Goal: Information Seeking & Learning: Check status

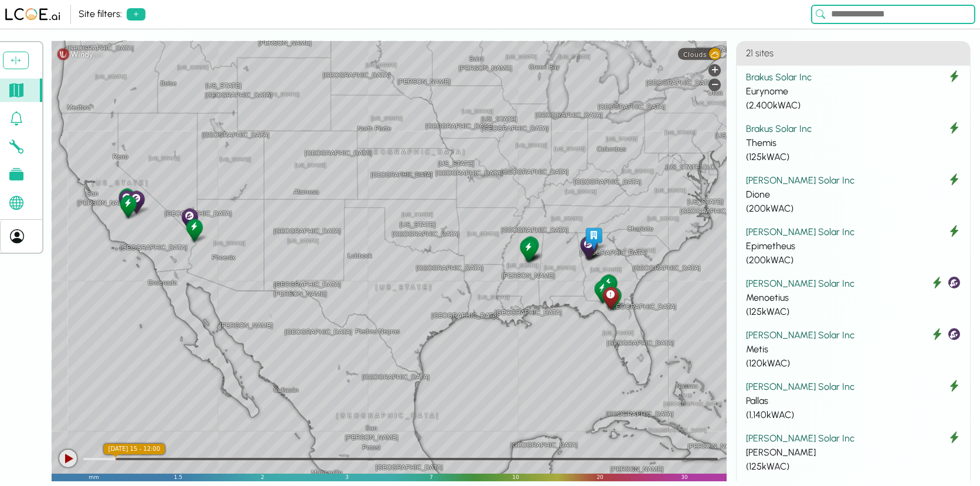
drag, startPoint x: 457, startPoint y: 176, endPoint x: 434, endPoint y: 175, distance: 22.3
click at [434, 175] on div "[GEOGRAPHIC_DATA] [GEOGRAPHIC_DATA] [GEOGRAPHIC_DATA] [US_STATE] [US_STATE] [GE…" at bounding box center [389, 261] width 675 height 440
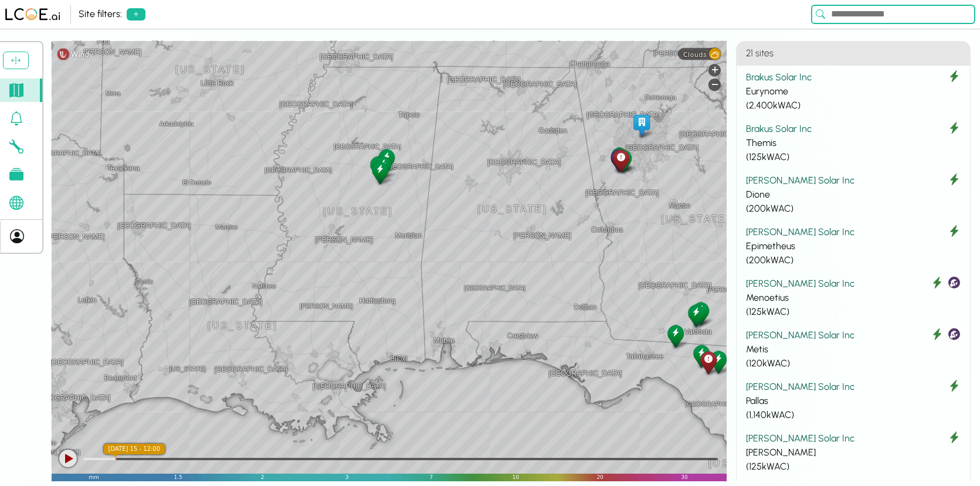
drag, startPoint x: 582, startPoint y: 288, endPoint x: 461, endPoint y: 286, distance: 121.4
click at [461, 286] on div "[GEOGRAPHIC_DATA] [GEOGRAPHIC_DATA] [GEOGRAPHIC_DATA] [US_STATE] [GEOGRAPHIC_DA…" at bounding box center [389, 261] width 675 height 440
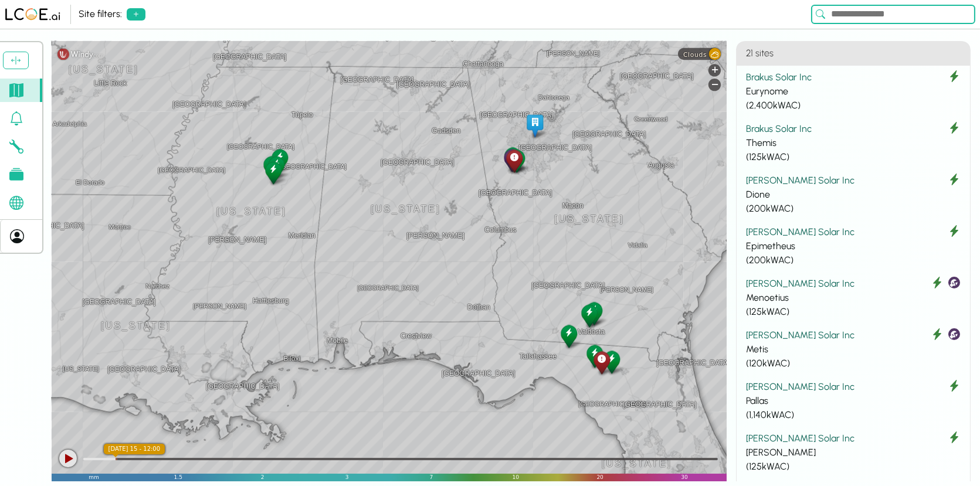
drag, startPoint x: 472, startPoint y: 280, endPoint x: 293, endPoint y: 298, distance: 180.4
click at [293, 298] on div "[GEOGRAPHIC_DATA] [GEOGRAPHIC_DATA] [GEOGRAPHIC_DATA] [US_STATE] [GEOGRAPHIC_DA…" at bounding box center [389, 261] width 675 height 440
click at [834, 96] on div "Eurynome" at bounding box center [853, 91] width 215 height 14
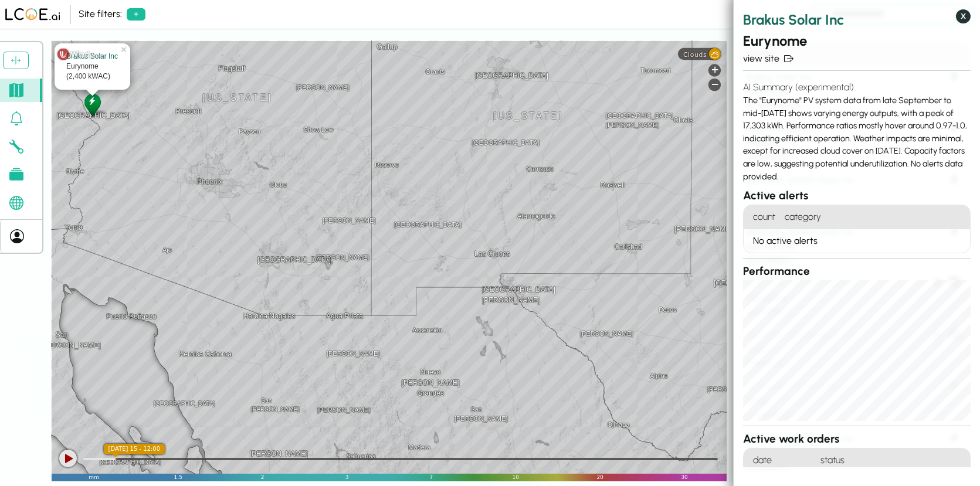
click at [968, 18] on button "X" at bounding box center [963, 16] width 15 height 14
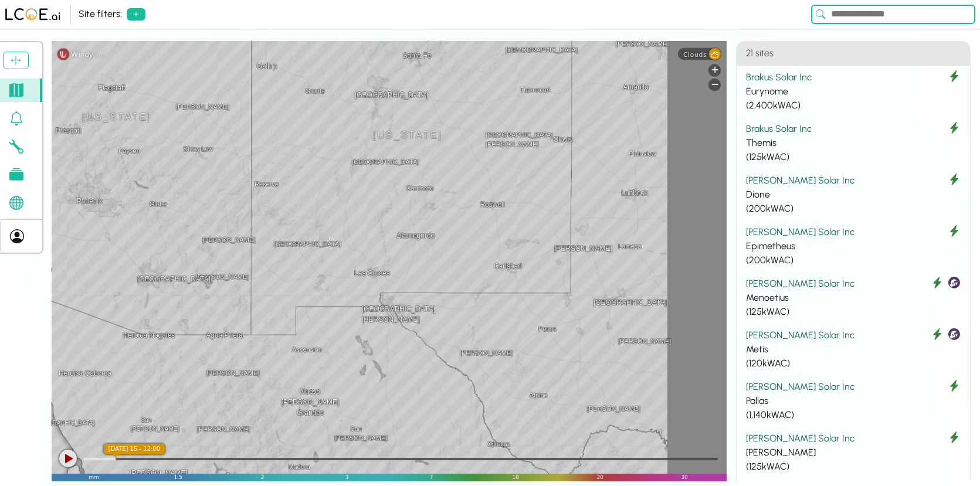
drag, startPoint x: 566, startPoint y: 222, endPoint x: 314, endPoint y: 284, distance: 259.1
click at [318, 284] on div "[GEOGRAPHIC_DATA] [GEOGRAPHIC_DATA] [GEOGRAPHIC_DATA] [GEOGRAPHIC_DATA] [GEOGRA…" at bounding box center [389, 261] width 675 height 440
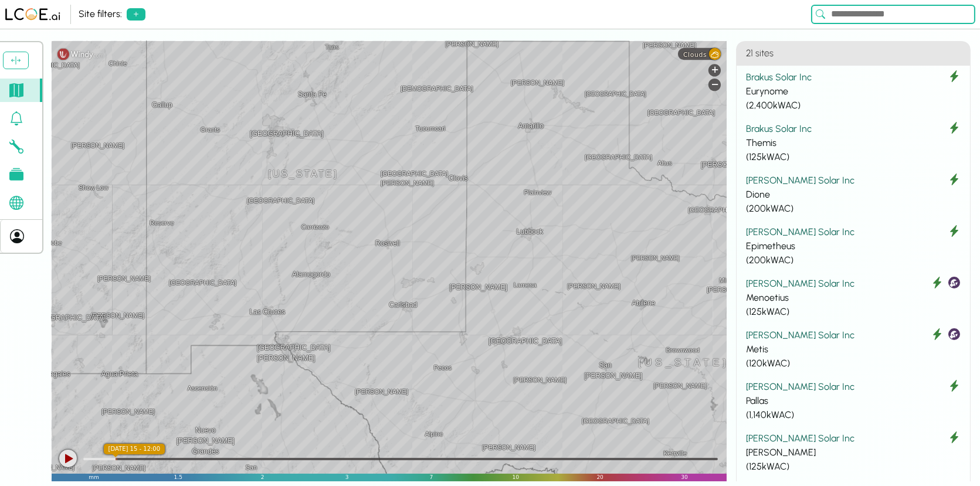
drag, startPoint x: 531, startPoint y: 215, endPoint x: 244, endPoint y: 270, distance: 291.4
click at [242, 273] on div "[GEOGRAPHIC_DATA] [GEOGRAPHIC_DATA] [GEOGRAPHIC_DATA] [GEOGRAPHIC_DATA] [GEOGRA…" at bounding box center [389, 261] width 675 height 440
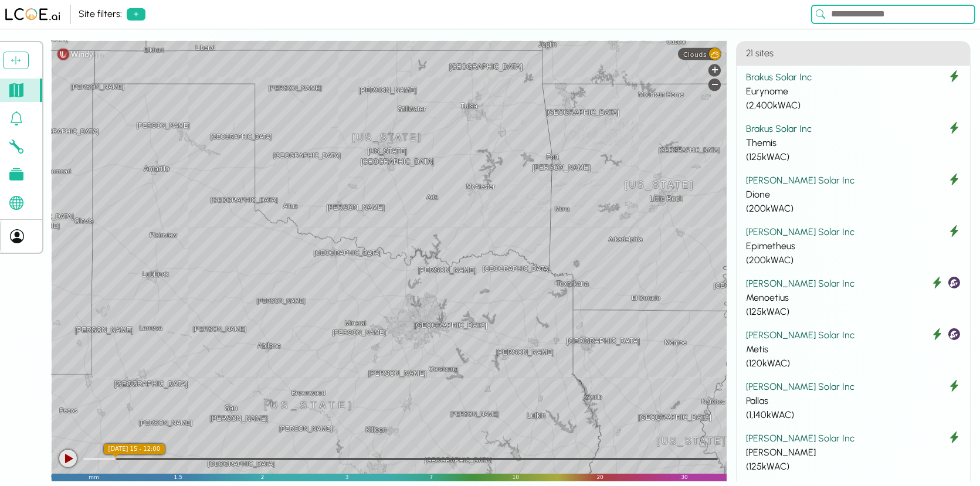
drag, startPoint x: 500, startPoint y: 233, endPoint x: 131, endPoint y: 213, distance: 369.3
click at [138, 213] on div "[GEOGRAPHIC_DATA] [GEOGRAPHIC_DATA] [GEOGRAPHIC_DATA] [GEOGRAPHIC_DATA] [GEOGRA…" at bounding box center [389, 261] width 675 height 440
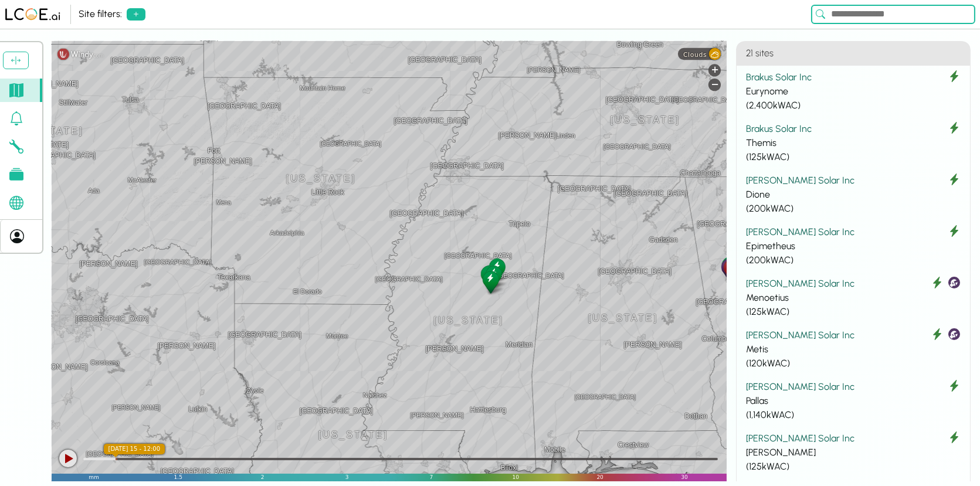
drag, startPoint x: 390, startPoint y: 215, endPoint x: 206, endPoint y: 209, distance: 183.6
click at [136, 211] on div "[GEOGRAPHIC_DATA] [GEOGRAPHIC_DATA] [GEOGRAPHIC_DATA] [GEOGRAPHIC_DATA] [GEOGRA…" at bounding box center [389, 261] width 675 height 440
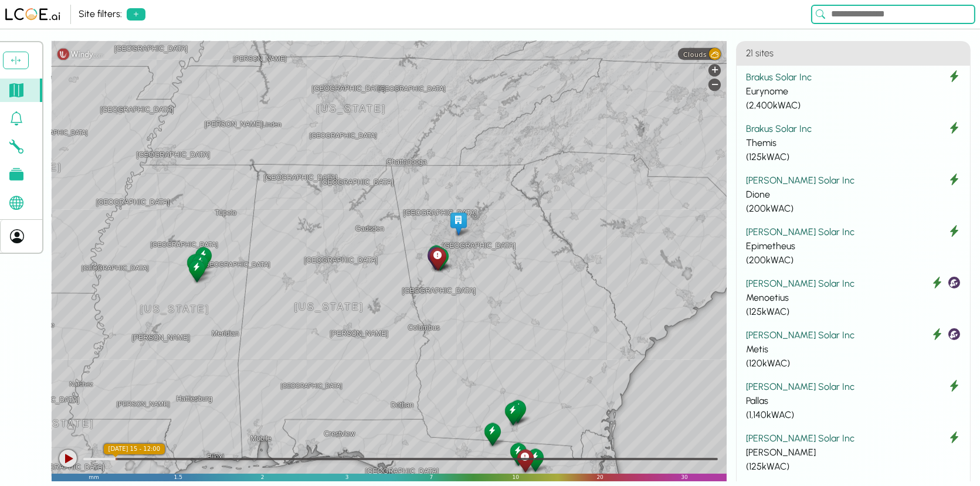
drag, startPoint x: 497, startPoint y: 255, endPoint x: 203, endPoint y: 244, distance: 293.9
click at [203, 244] on div "[GEOGRAPHIC_DATA] [GEOGRAPHIC_DATA] [GEOGRAPHIC_DATA] [GEOGRAPHIC_DATA] [GEOGRA…" at bounding box center [389, 261] width 675 height 440
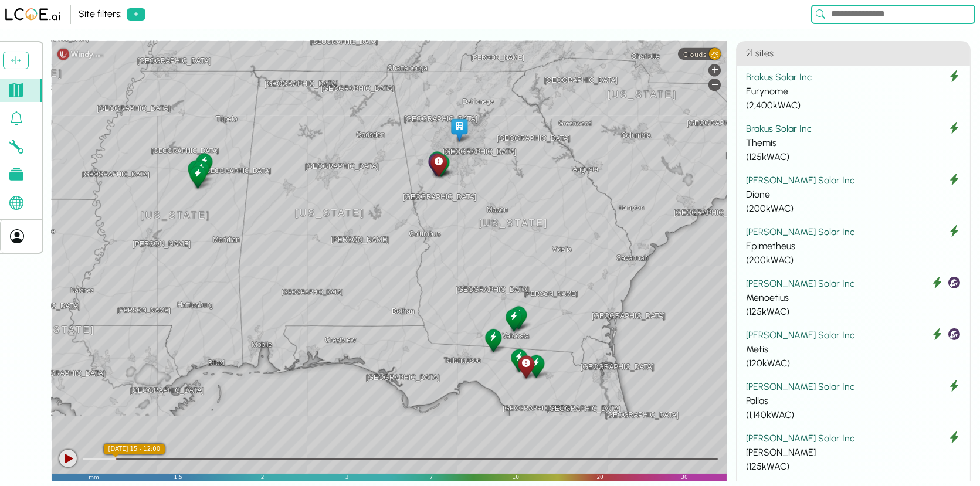
drag, startPoint x: 207, startPoint y: 237, endPoint x: 208, endPoint y: 145, distance: 92.1
click at [208, 145] on div "[GEOGRAPHIC_DATA] [GEOGRAPHIC_DATA] [GEOGRAPHIC_DATA][PERSON_NAME] Pecos [GEOGR…" at bounding box center [389, 261] width 675 height 440
click at [70, 458] on div at bounding box center [68, 459] width 18 height 18
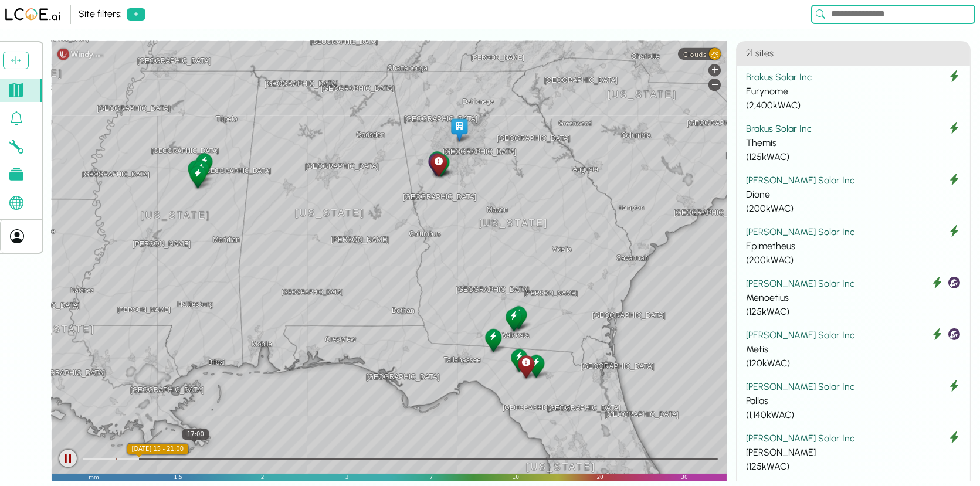
click at [195, 457] on div at bounding box center [400, 458] width 635 height 12
click at [312, 450] on div "[GEOGRAPHIC_DATA] [GEOGRAPHIC_DATA] [GEOGRAPHIC_DATA][PERSON_NAME] Pecos [GEOGR…" at bounding box center [389, 261] width 675 height 440
click at [322, 459] on div at bounding box center [400, 459] width 635 height 2
click at [70, 459] on div at bounding box center [68, 459] width 18 height 18
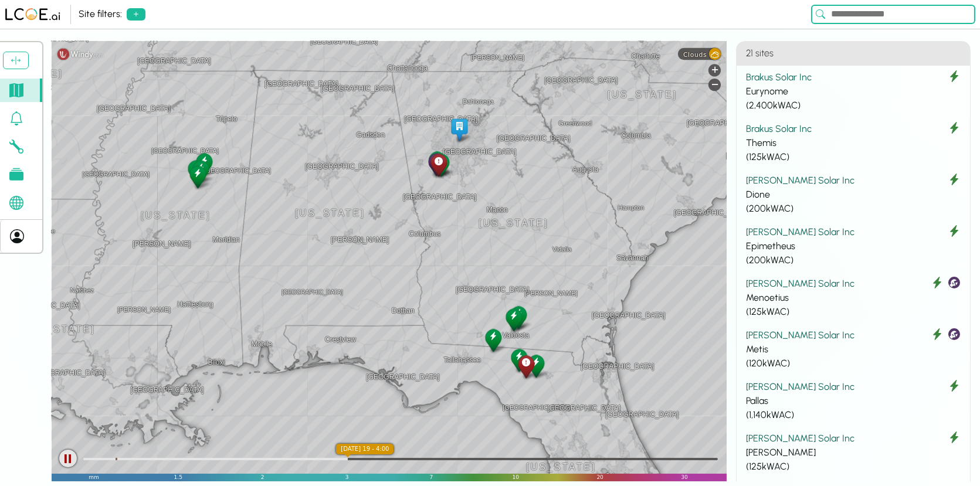
click at [64, 452] on div at bounding box center [68, 459] width 18 height 18
click at [138, 15] on icon at bounding box center [135, 13] width 9 height 9
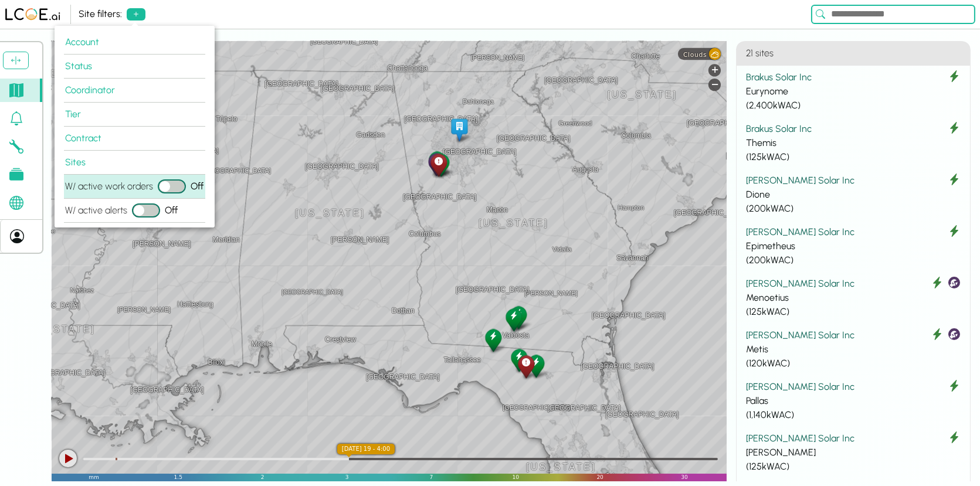
click at [177, 186] on button "W/ active work orders" at bounding box center [172, 186] width 28 height 14
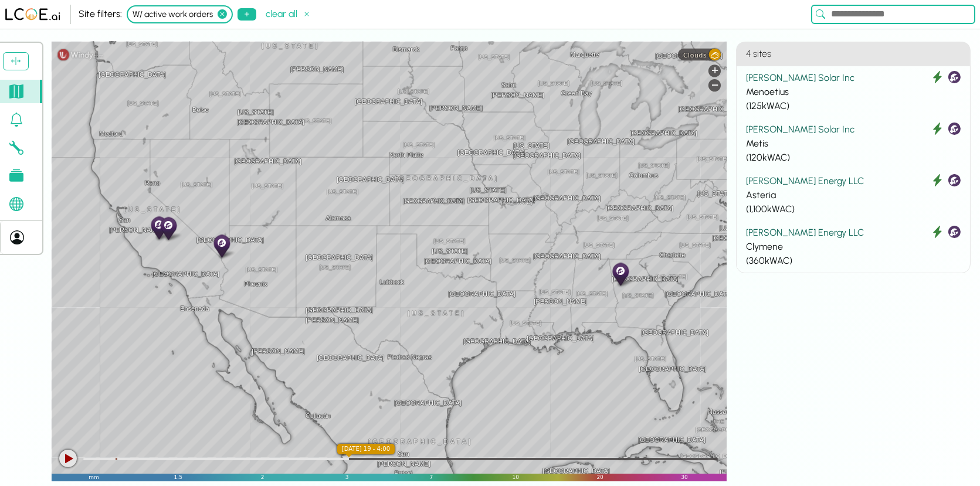
click at [222, 14] on icon at bounding box center [222, 13] width 9 height 9
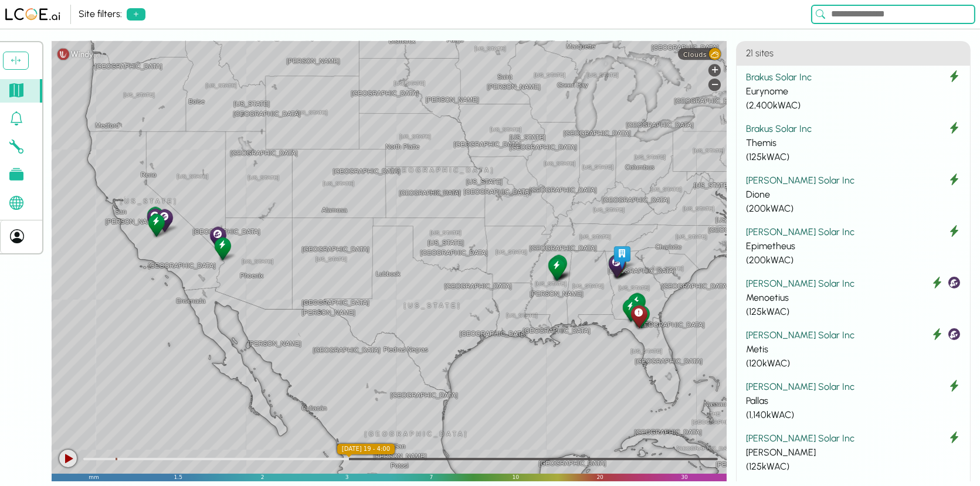
click at [124, 13] on div "Site filters:" at bounding box center [443, 14] width 728 height 14
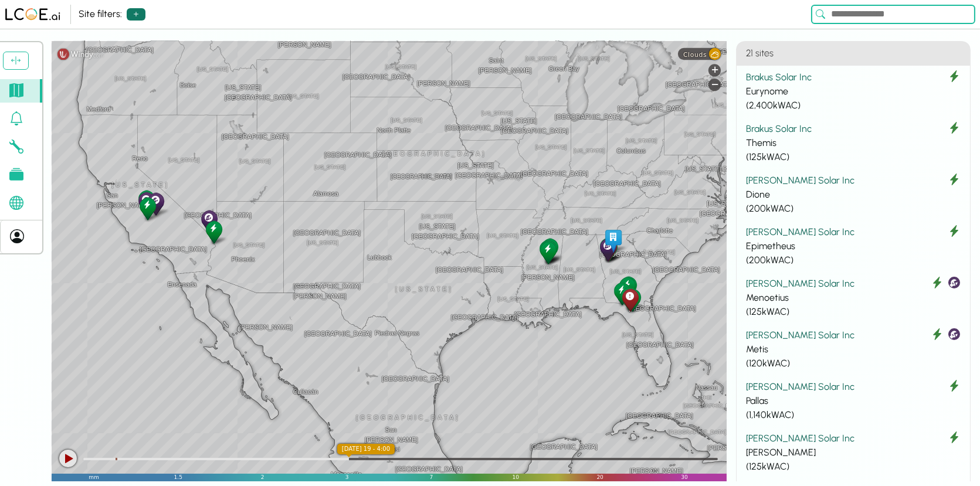
click at [142, 14] on button at bounding box center [136, 14] width 19 height 12
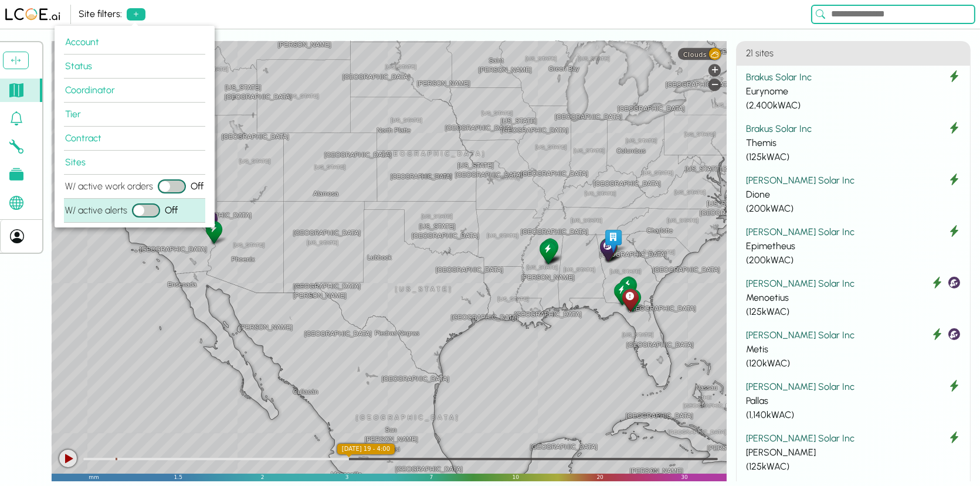
click at [147, 209] on button "W/ active alerts" at bounding box center [146, 210] width 28 height 14
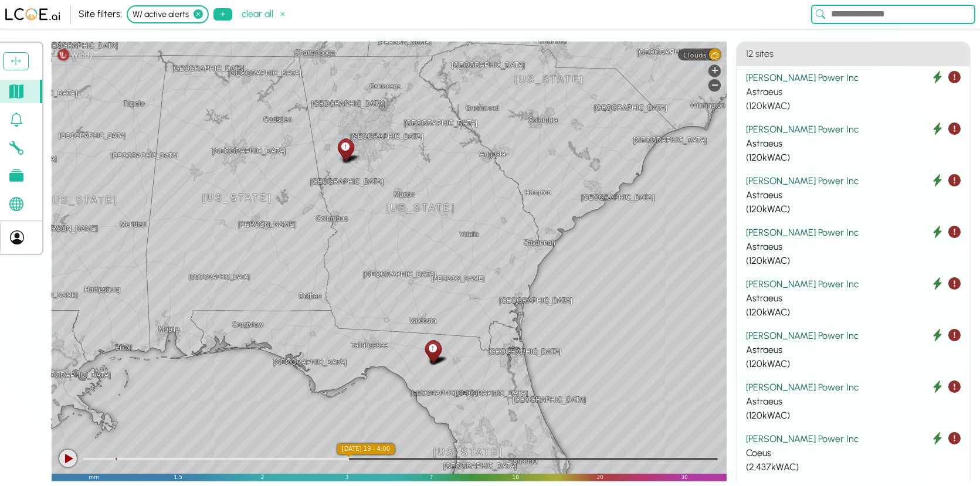
click at [846, 86] on div "Astraeus" at bounding box center [853, 92] width 215 height 14
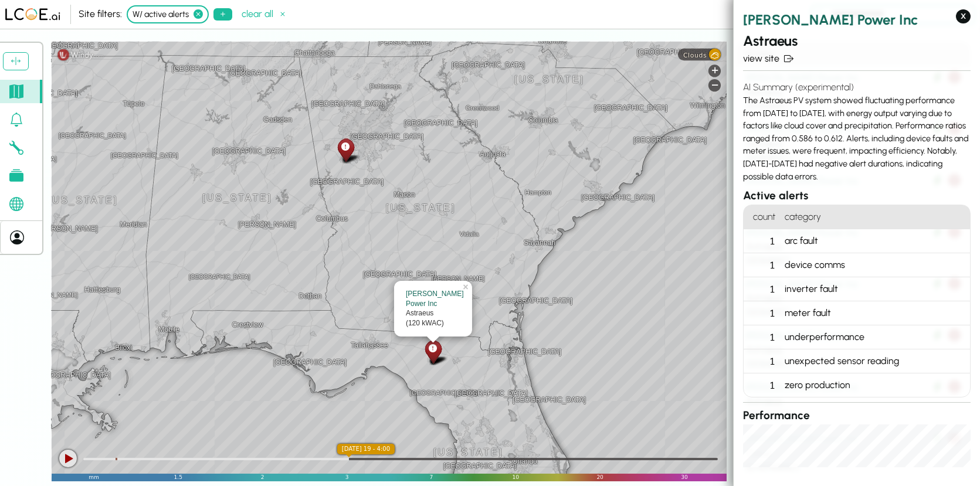
drag, startPoint x: 817, startPoint y: 173, endPoint x: 742, endPoint y: 104, distance: 102.1
click at [742, 104] on section "[PERSON_NAME] Power Inc Astraeus view site AI Summary (experimental) The Astrae…" at bounding box center [856, 233] width 246 height 467
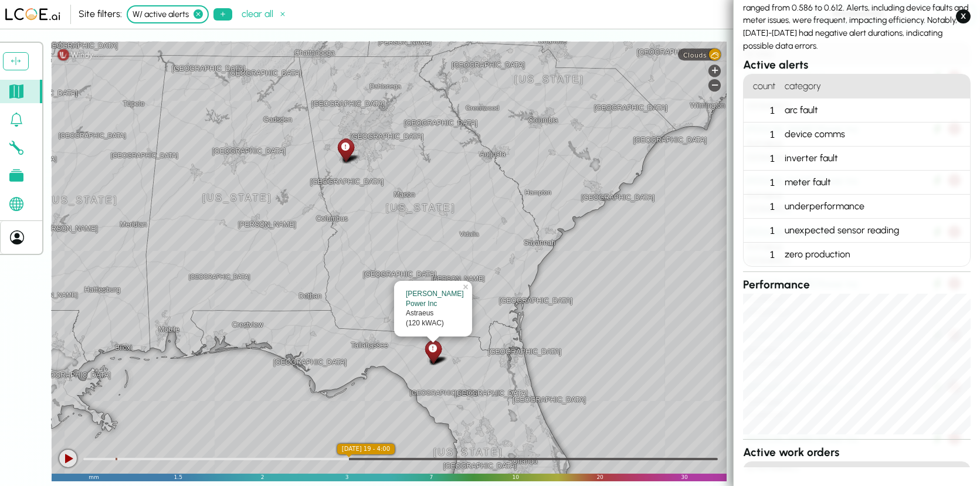
scroll to position [133, 0]
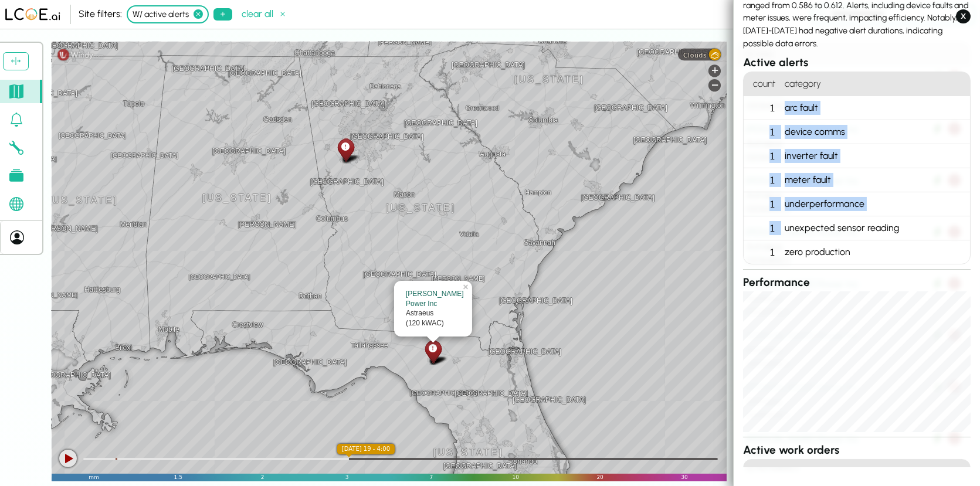
drag, startPoint x: 787, startPoint y: 107, endPoint x: 850, endPoint y: 218, distance: 127.6
click at [850, 218] on ol "count category 1 arc fault 1 device comms 1 inverter fault 1 meter fault 1 unde…" at bounding box center [856, 168] width 227 height 193
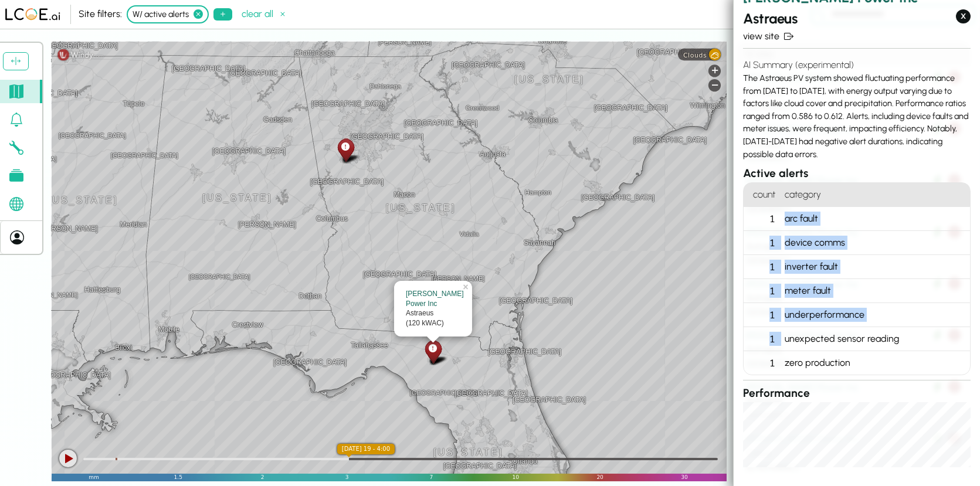
scroll to position [0, 0]
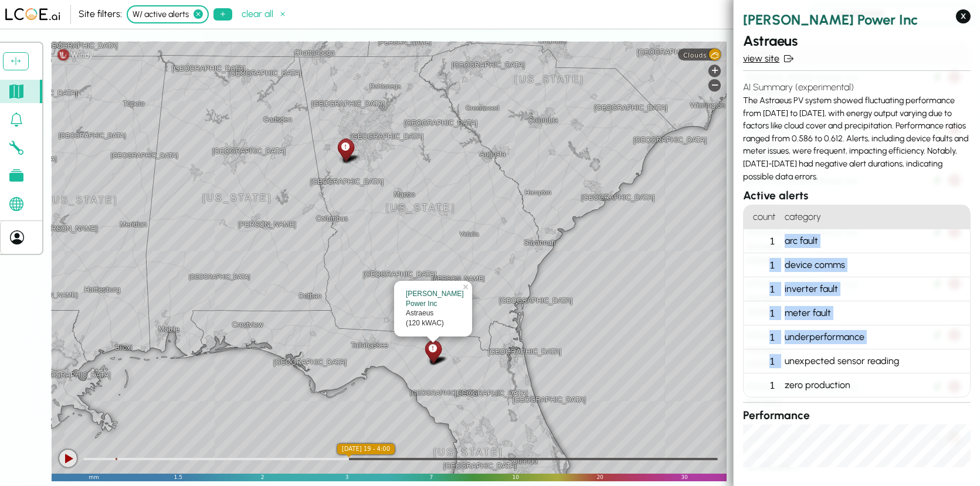
click at [756, 59] on link "view site" at bounding box center [856, 59] width 227 height 14
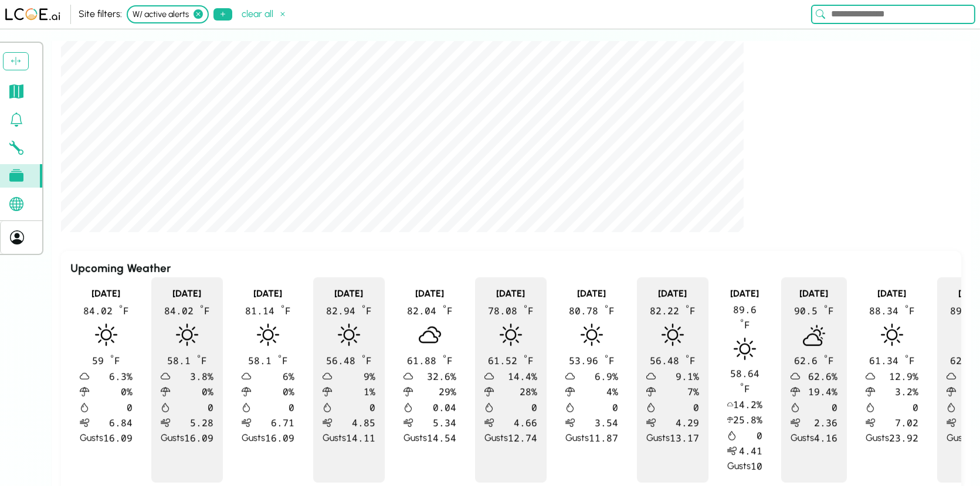
scroll to position [617, 0]
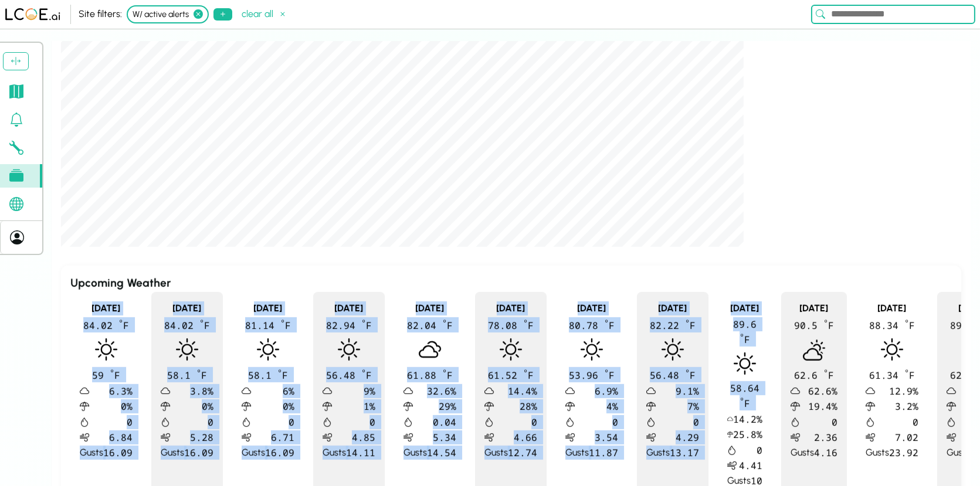
drag, startPoint x: 79, startPoint y: 301, endPoint x: 713, endPoint y: 383, distance: 639.1
click at [713, 383] on div "[DATE] 84.02 º F 59 º F 6.3 % 0 % 0 6.84 Gusts 16.09 [DATE] 84.02 º F 58.1 º F …" at bounding box center [510, 394] width 881 height 205
click at [718, 383] on div "[DATE] 89.6 º F 58.64 º F 14.2 % 25.8 % 0 4.41 Gusts 10" at bounding box center [745, 394] width 54 height 205
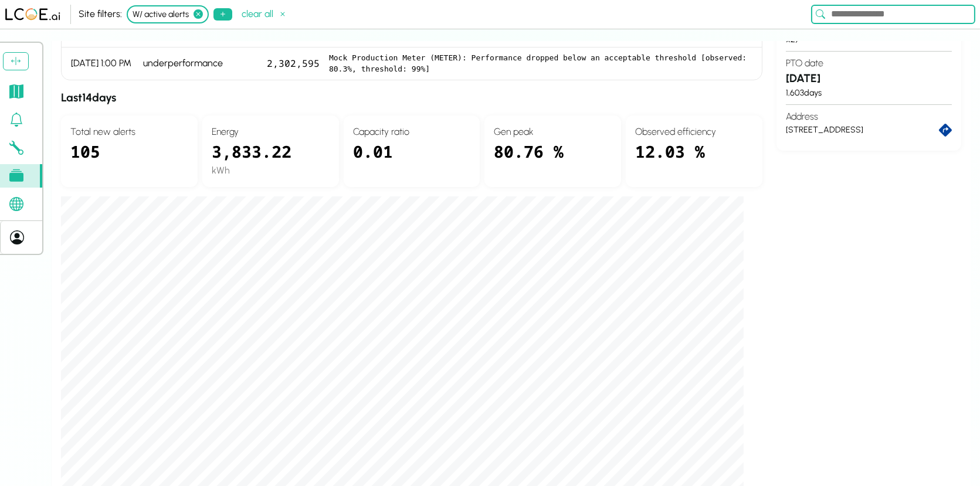
scroll to position [684, 0]
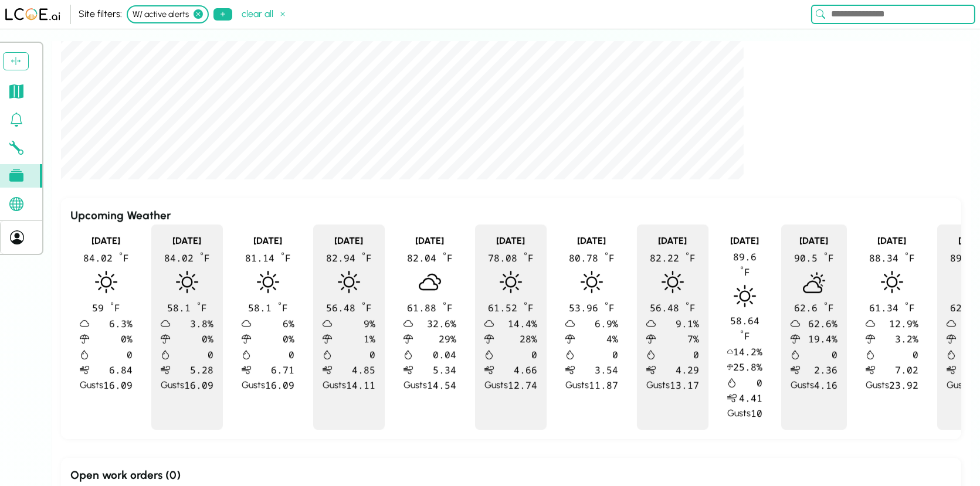
click at [100, 484] on div "No active work orders." at bounding box center [510, 491] width 881 height 14
click at [125, 484] on div "No active work orders." at bounding box center [510, 491] width 881 height 14
click at [178, 484] on div "No active work orders." at bounding box center [510, 491] width 881 height 14
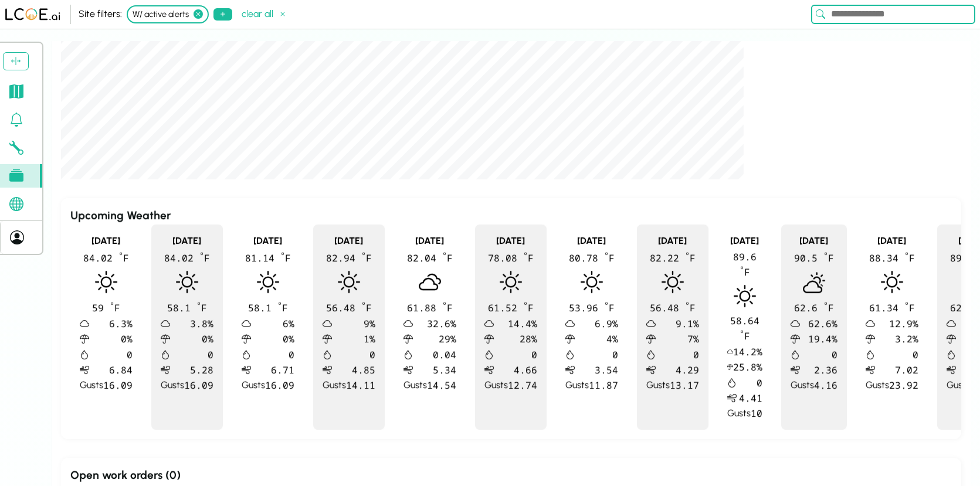
scroll to position [0, 0]
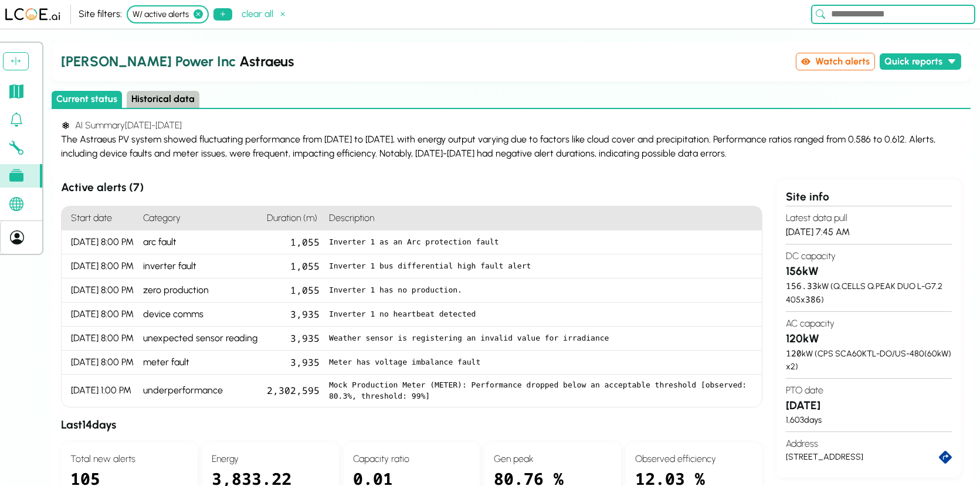
click at [164, 93] on button "Historical data" at bounding box center [163, 99] width 73 height 17
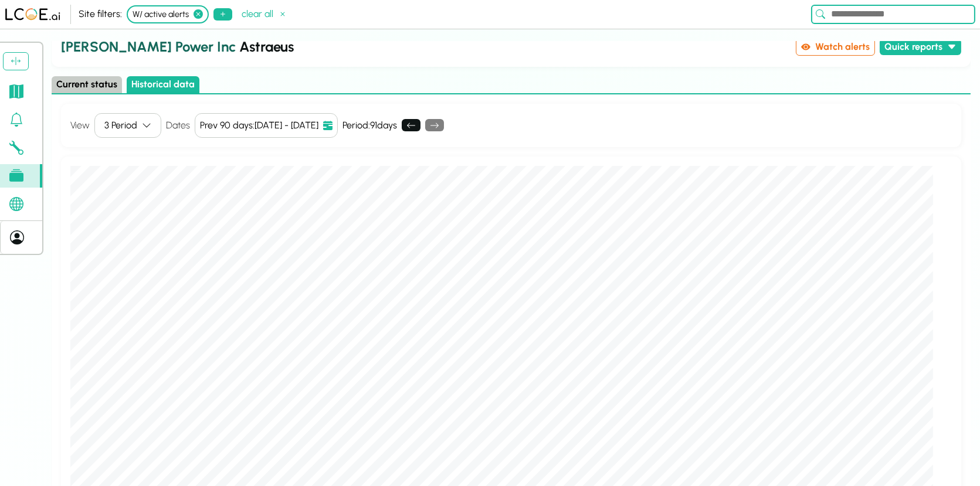
scroll to position [1, 0]
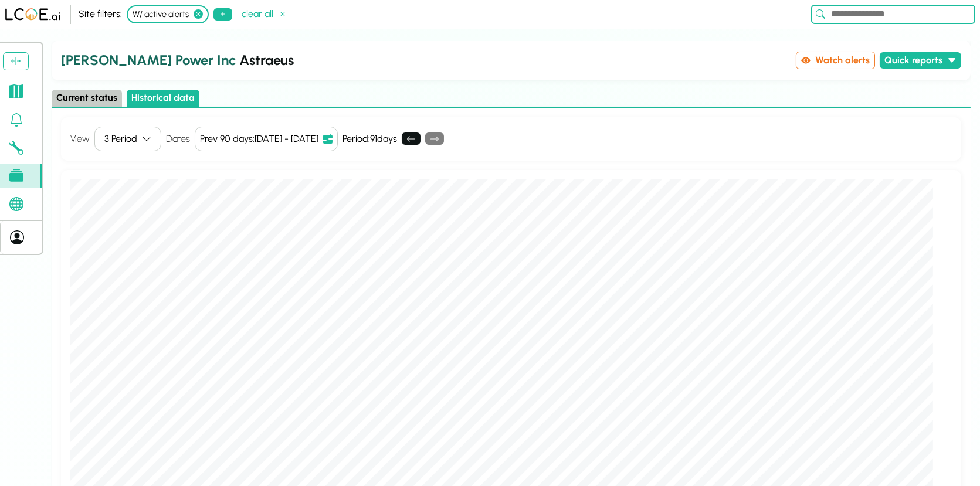
click at [132, 133] on div "3 Period" at bounding box center [120, 139] width 33 height 14
click at [151, 162] on div "Single period" at bounding box center [149, 161] width 108 height 17
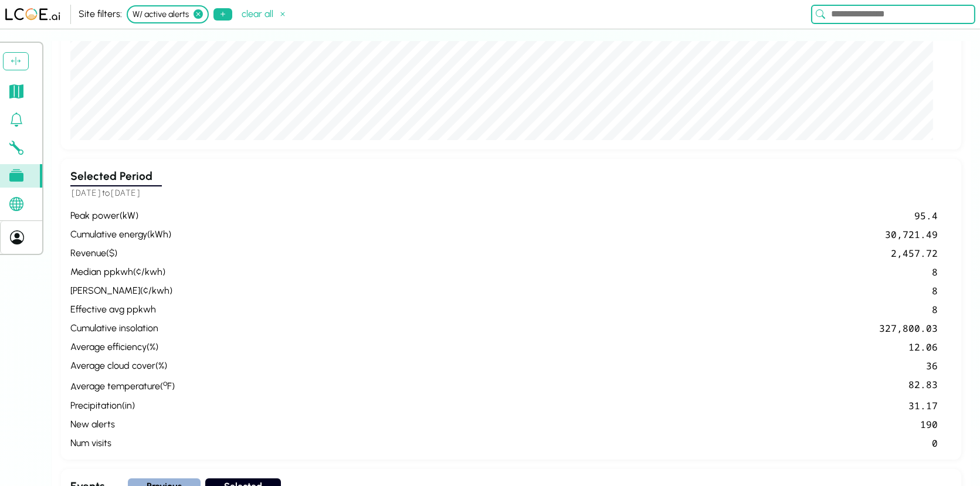
scroll to position [383, 0]
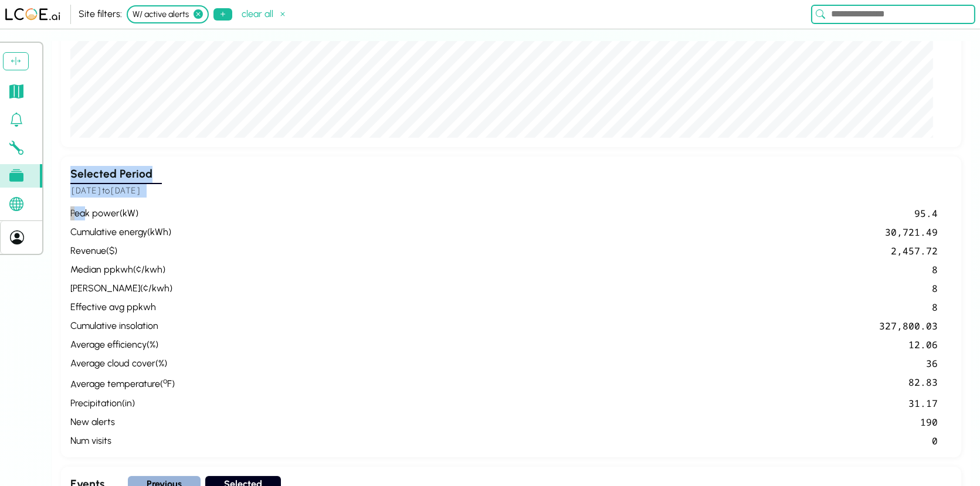
drag, startPoint x: 84, startPoint y: 209, endPoint x: 755, endPoint y: 161, distance: 671.8
click at [752, 161] on div "Selected Period [DATE] to [DATE] peak power ( kW ) 95.4 cumulative energy ( kWh…" at bounding box center [511, 307] width 900 height 301
click at [812, 225] on div "30,721.49" at bounding box center [558, 232] width 758 height 14
click at [913, 231] on div "30,721.49" at bounding box center [558, 232] width 758 height 14
click at [917, 263] on div "8" at bounding box center [558, 270] width 758 height 14
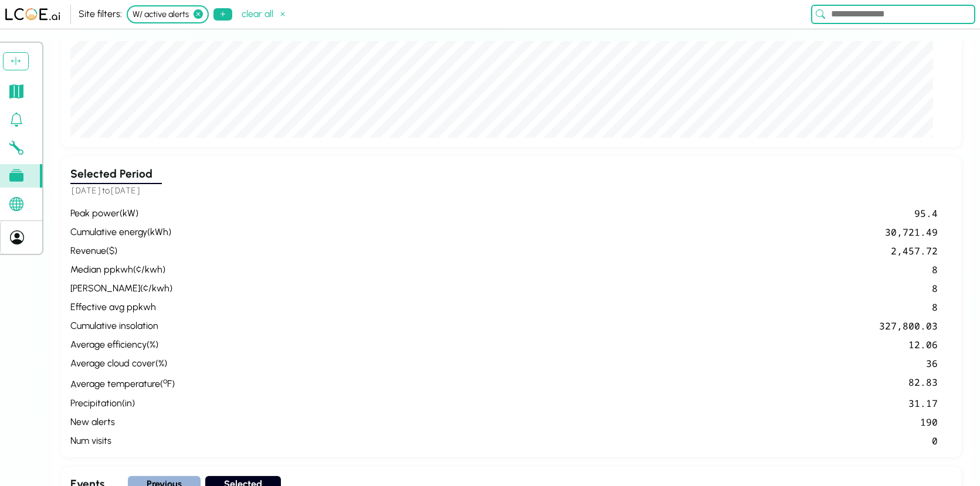
click at [98, 263] on div "median ppkwh ( ¢/kwh )" at bounding box center [122, 270] width 104 height 14
click at [94, 252] on div "revenue ( $ )" at bounding box center [122, 251] width 104 height 14
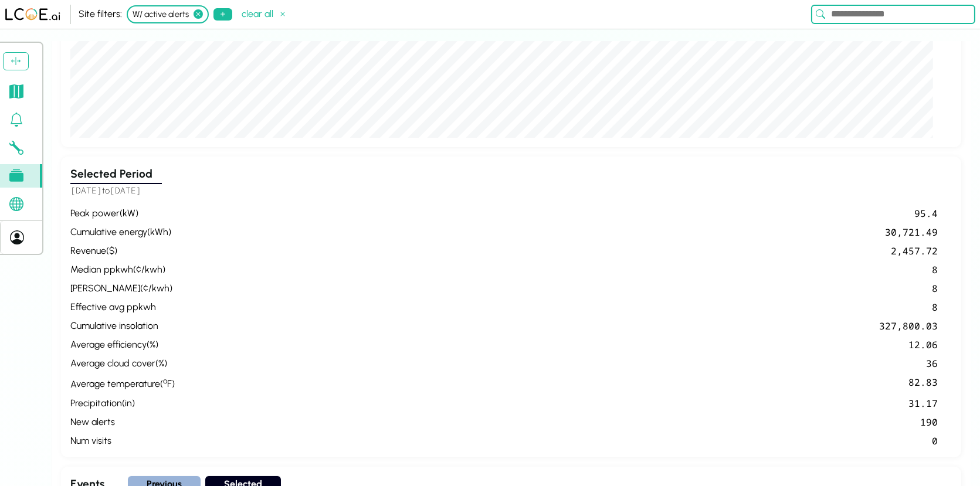
click at [94, 252] on div "revenue ( $ )" at bounding box center [122, 251] width 104 height 14
click at [91, 251] on div "revenue ( $ )" at bounding box center [122, 251] width 104 height 14
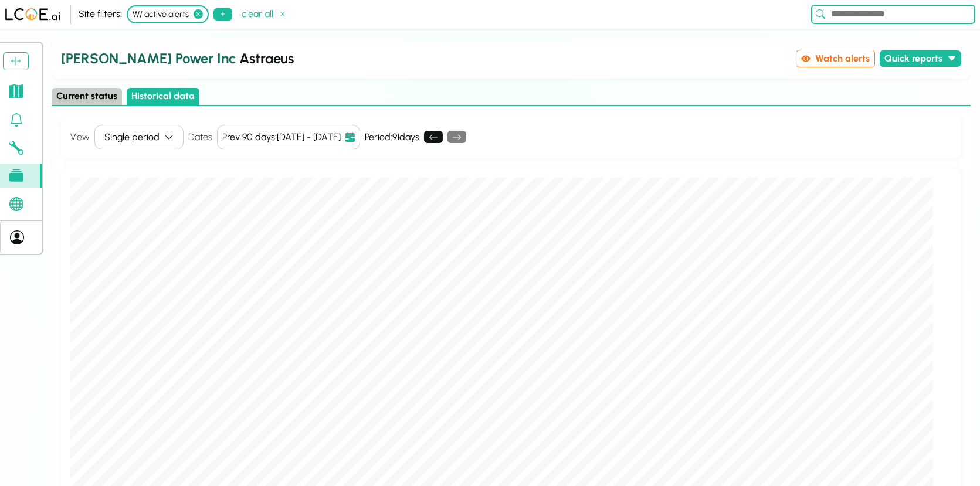
scroll to position [0, 0]
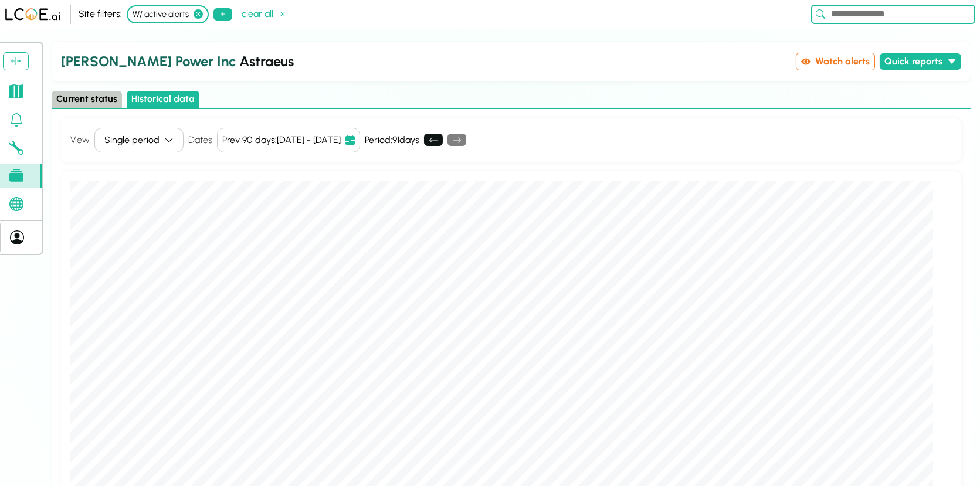
click at [939, 149] on div "View Single period Dates Prev 90 days : [DATE] - [DATE] Quick Ranges WTD MTD QT…" at bounding box center [511, 139] width 900 height 43
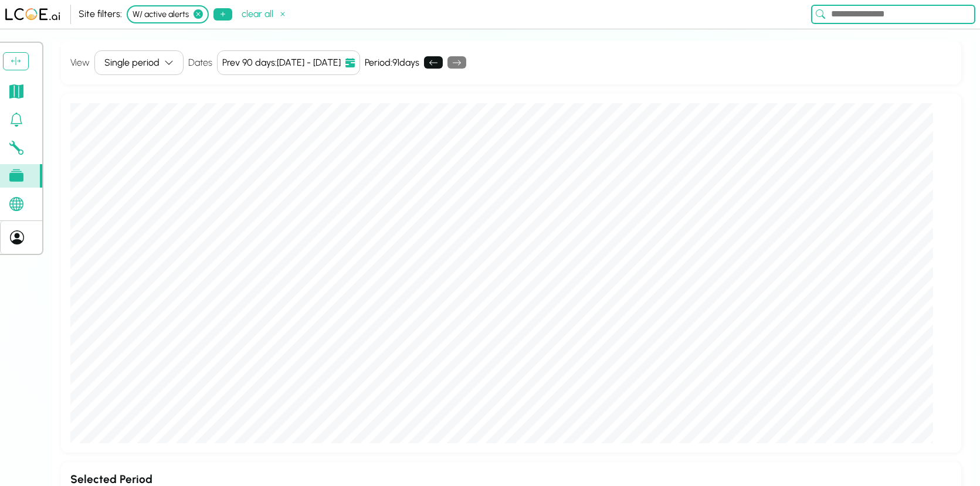
scroll to position [78, 0]
click at [649, 69] on div "View Single period Dates Prev 90 days : [DATE] - [DATE] Quick Ranges WTD MTD QT…" at bounding box center [511, 61] width 900 height 43
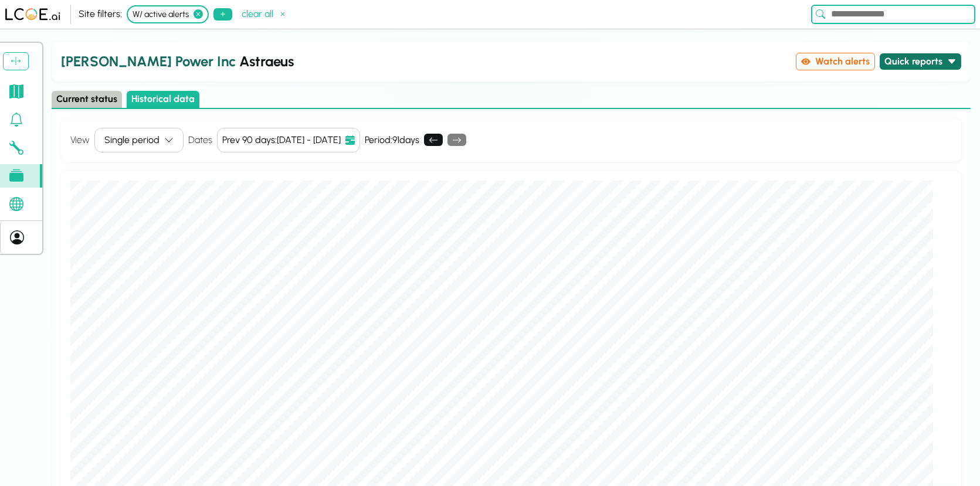
click at [950, 57] on icon at bounding box center [951, 61] width 9 height 9
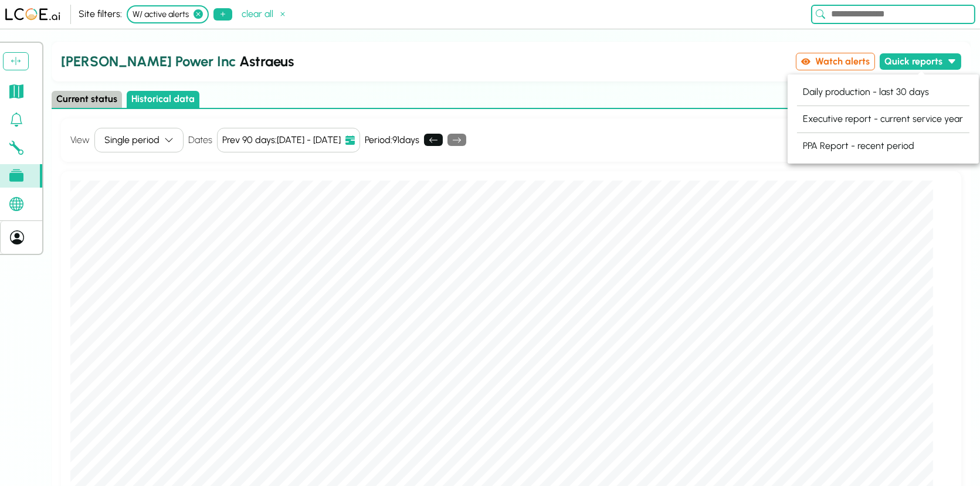
click at [470, 68] on h2 "[PERSON_NAME] Power Inc Astraeus" at bounding box center [426, 61] width 730 height 21
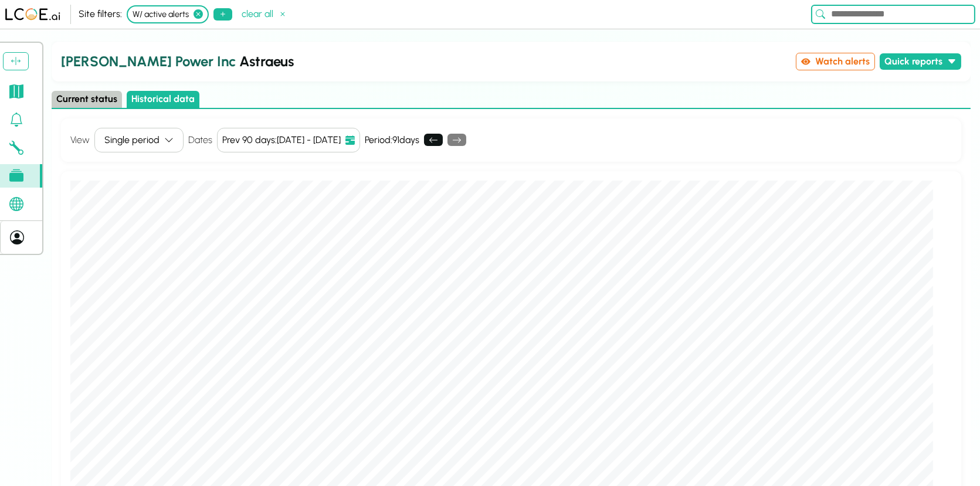
click at [470, 68] on h2 "[PERSON_NAME] Power Inc Astraeus" at bounding box center [426, 61] width 730 height 21
click at [477, 44] on div "[PERSON_NAME] Power Inc Astraeus Watch alerts Quick reports" at bounding box center [511, 62] width 919 height 40
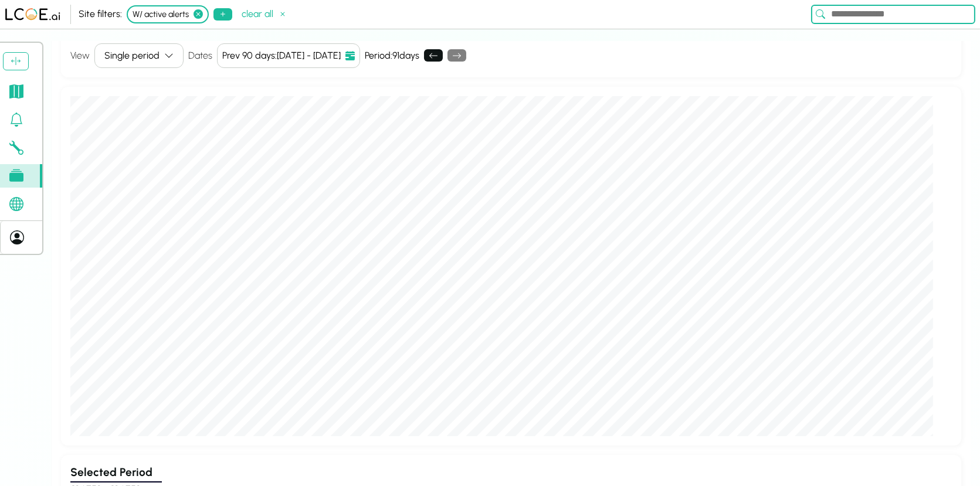
scroll to position [73, 0]
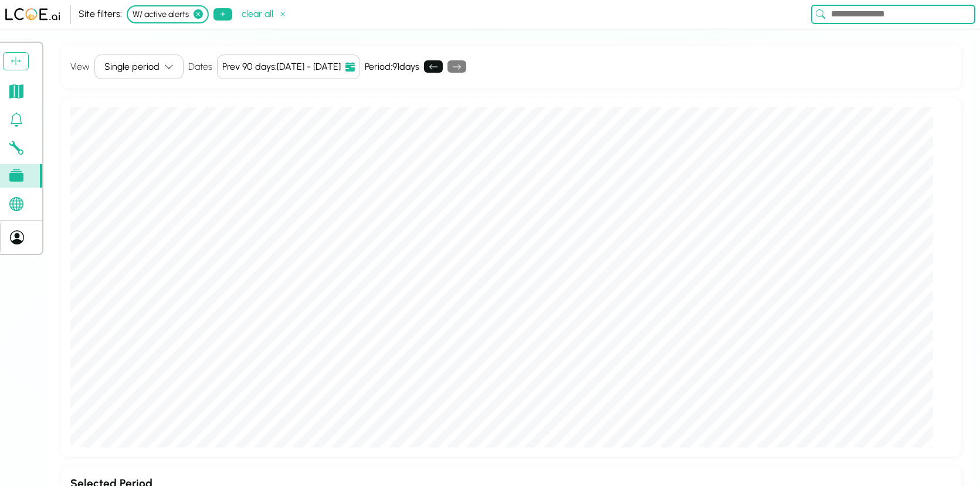
click at [135, 63] on div "Single period" at bounding box center [131, 67] width 55 height 14
click at [144, 108] on div "Consecutive periods" at bounding box center [149, 106] width 108 height 17
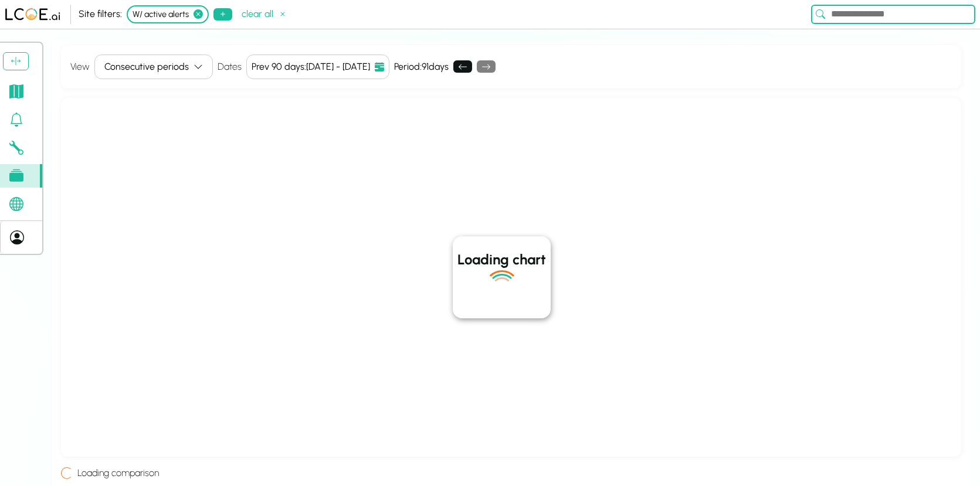
click at [313, 61] on div "Prev 90 days : [DATE] - [DATE]" at bounding box center [311, 67] width 118 height 14
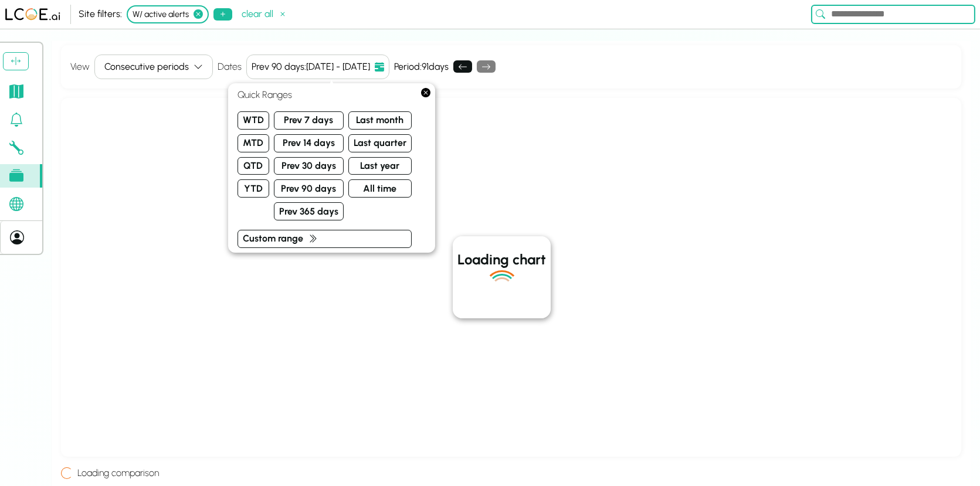
click at [361, 64] on div "Prev 90 days : [DATE] - [DATE]" at bounding box center [311, 67] width 118 height 14
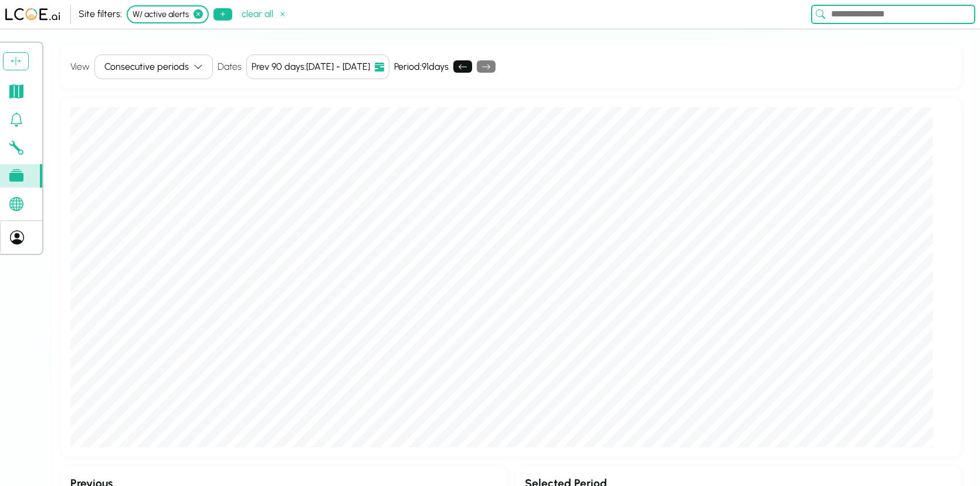
click at [366, 65] on div "Prev 90 days : [DATE] - [DATE]" at bounding box center [311, 67] width 118 height 14
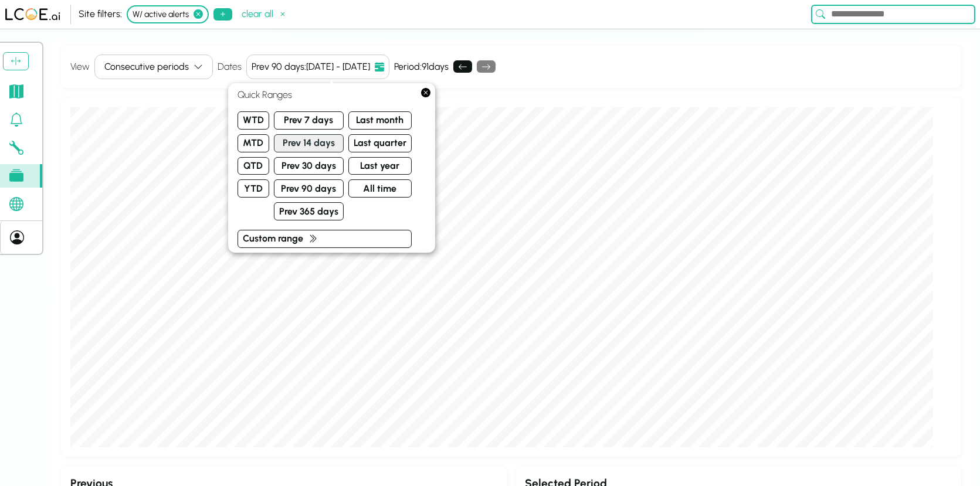
click at [310, 142] on button "Prev 14 days" at bounding box center [309, 143] width 70 height 18
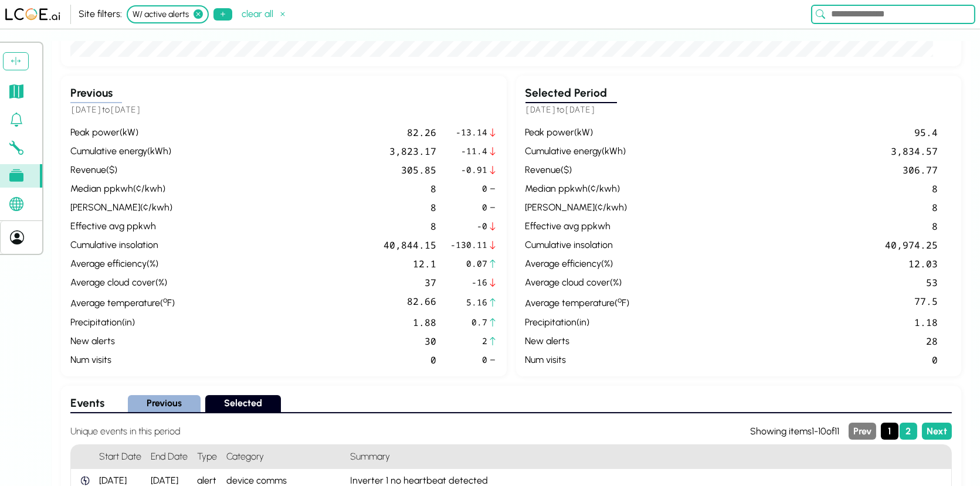
scroll to position [491, 0]
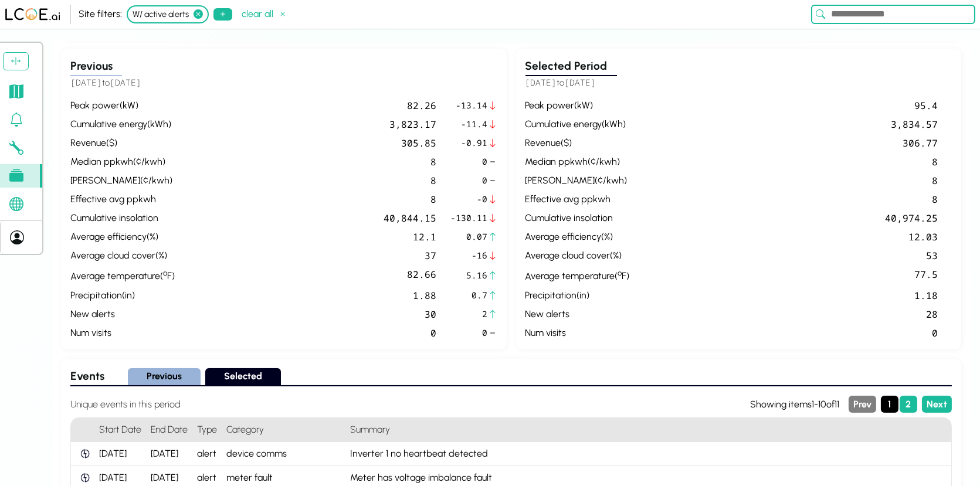
drag, startPoint x: 83, startPoint y: 76, endPoint x: 243, endPoint y: 80, distance: 160.1
click at [243, 80] on h5 "[DATE] to [DATE]" at bounding box center [283, 82] width 427 height 13
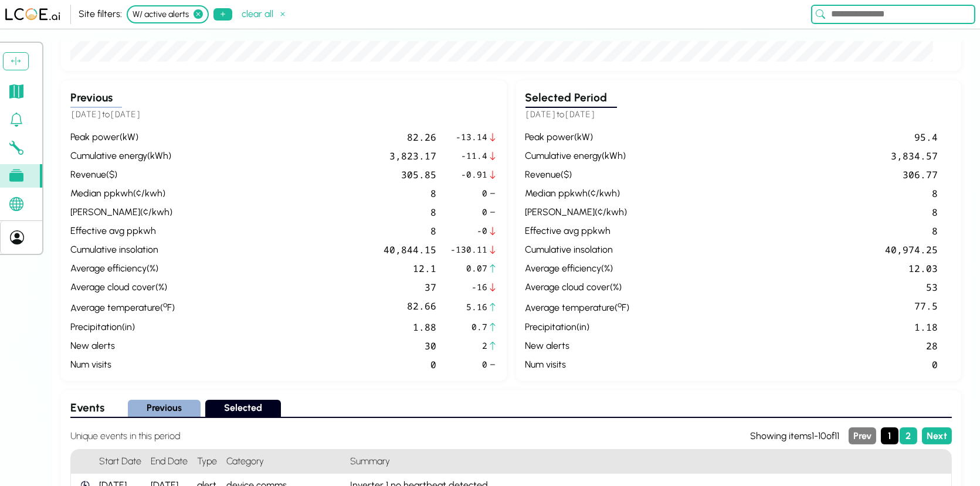
scroll to position [446, 0]
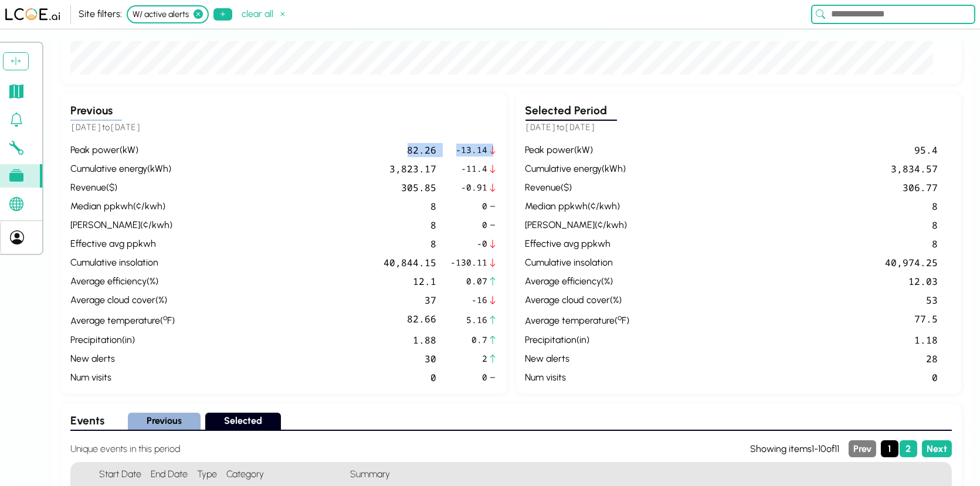
drag, startPoint x: 359, startPoint y: 135, endPoint x: 503, endPoint y: 138, distance: 144.2
click at [503, 138] on div "Previous [DATE] to [DATE] peak power ( kW ) 82.26 -13.14 cumulative energy ( kW…" at bounding box center [284, 243] width 446 height 301
click at [377, 168] on div "3,823.17" at bounding box center [307, 169] width 257 height 14
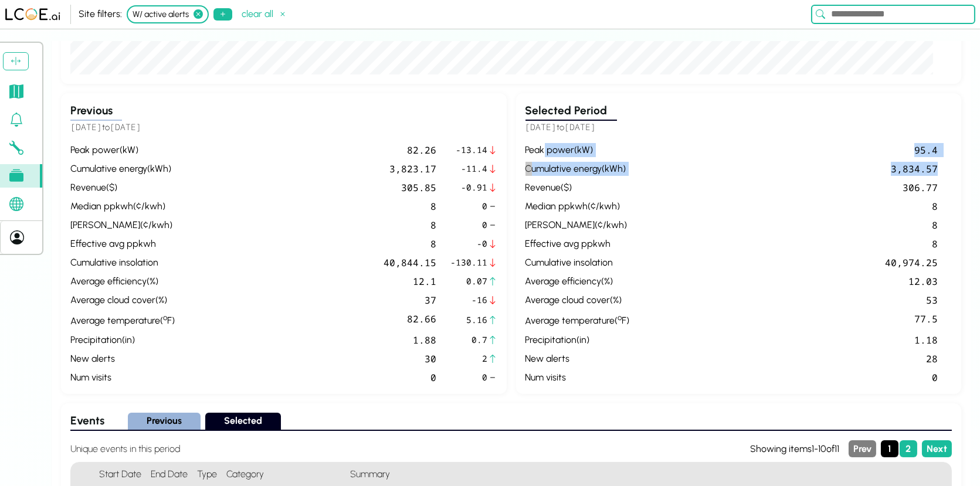
drag, startPoint x: 569, startPoint y: 148, endPoint x: 951, endPoint y: 169, distance: 382.8
click at [951, 169] on div "peak power ( kW ) 95.4 cumulative energy ( kWh ) 3,834.57 revenue ( $ ) 306.77 …" at bounding box center [738, 263] width 427 height 241
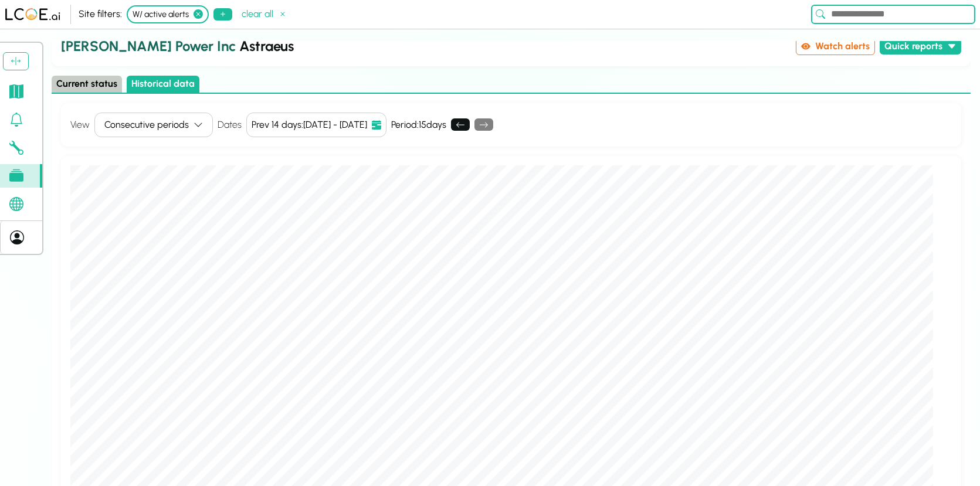
scroll to position [16, 0]
